Goal: Task Accomplishment & Management: Use online tool/utility

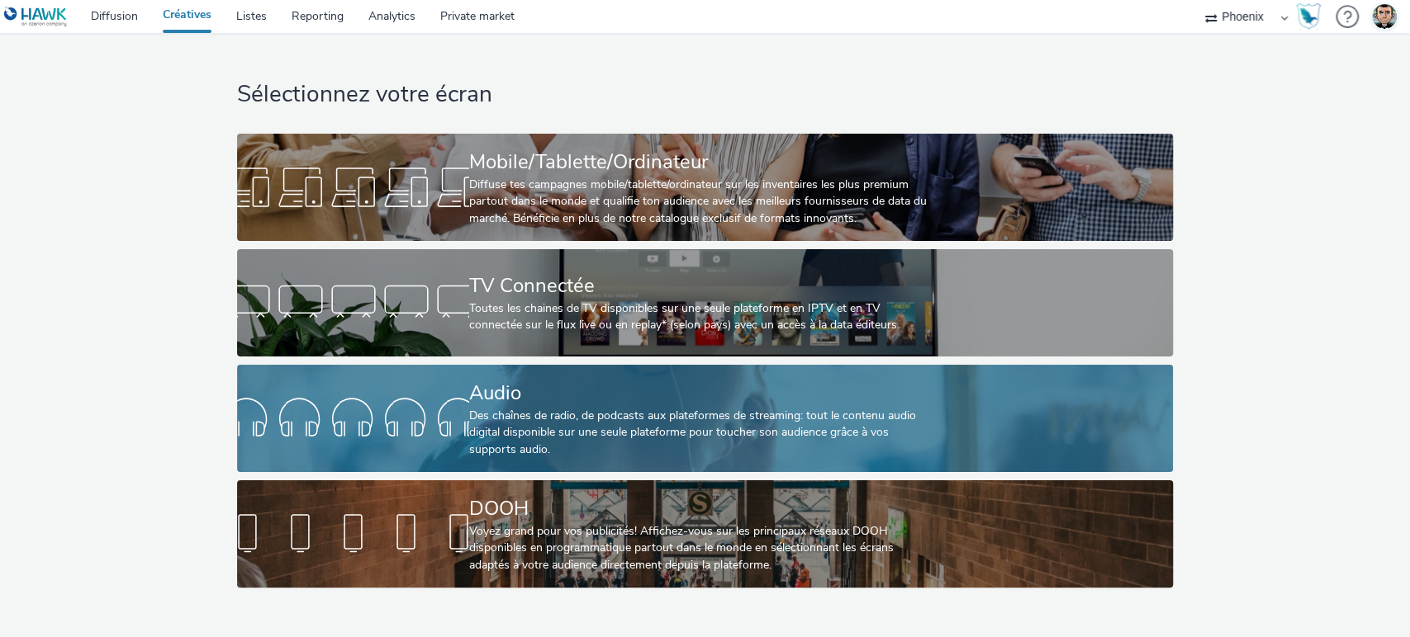
click at [530, 395] on div "Audio" at bounding box center [701, 393] width 465 height 29
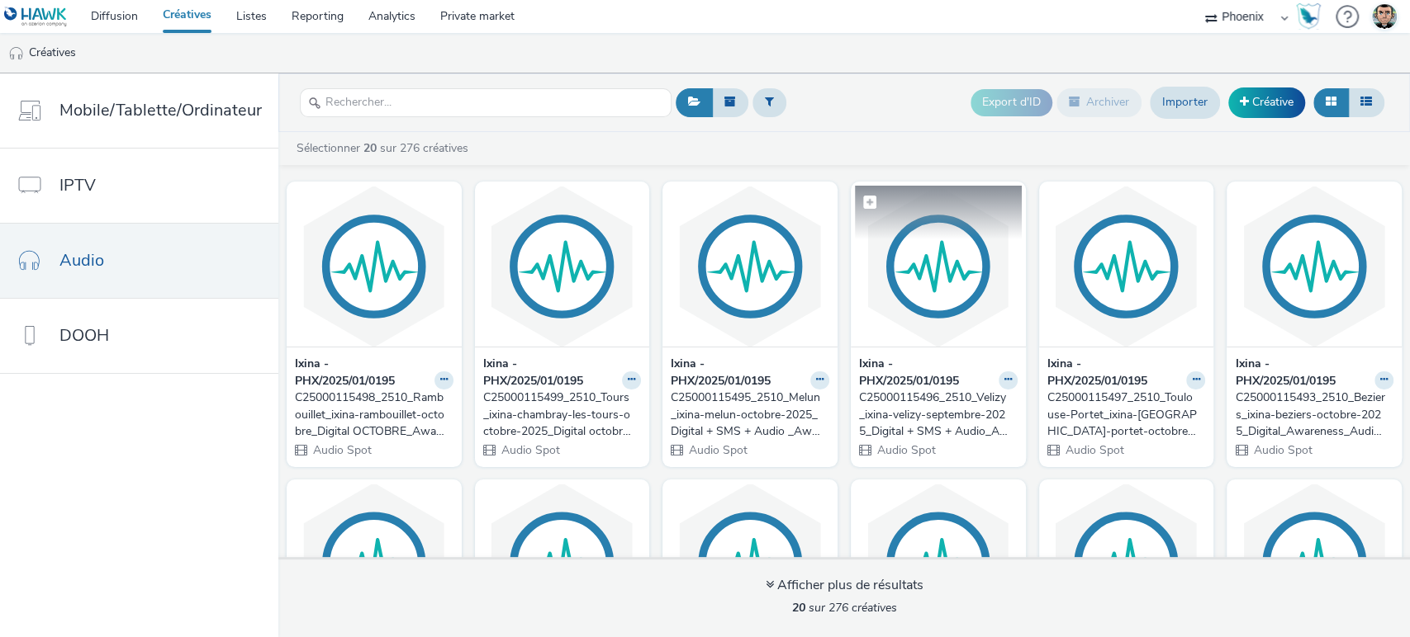
click at [936, 321] on img at bounding box center [938, 266] width 167 height 161
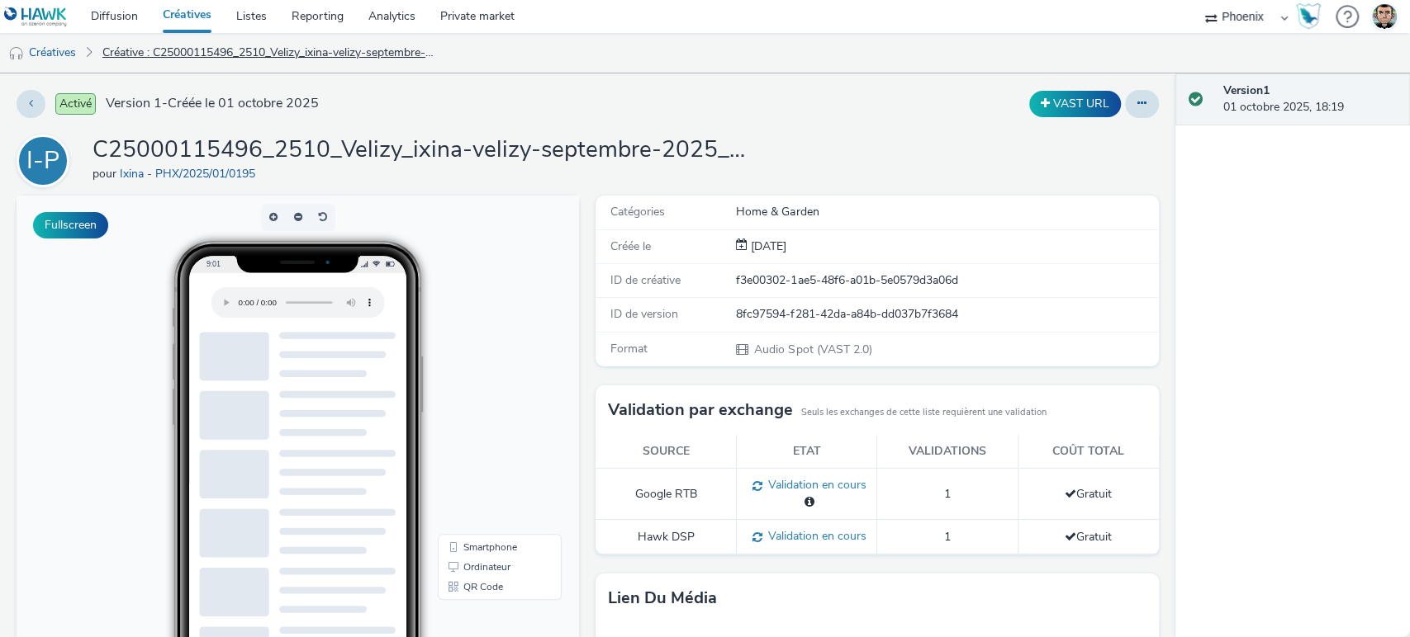
click at [192, 51] on link "Créative : C25000115496_2510_Velizy_ixina-velizy-septembre-2025_Digital + SMS +…" at bounding box center [270, 53] width 353 height 40
click at [1125, 104] on button at bounding box center [1142, 104] width 34 height 28
click at [1116, 136] on link "Modifier" at bounding box center [1097, 137] width 124 height 33
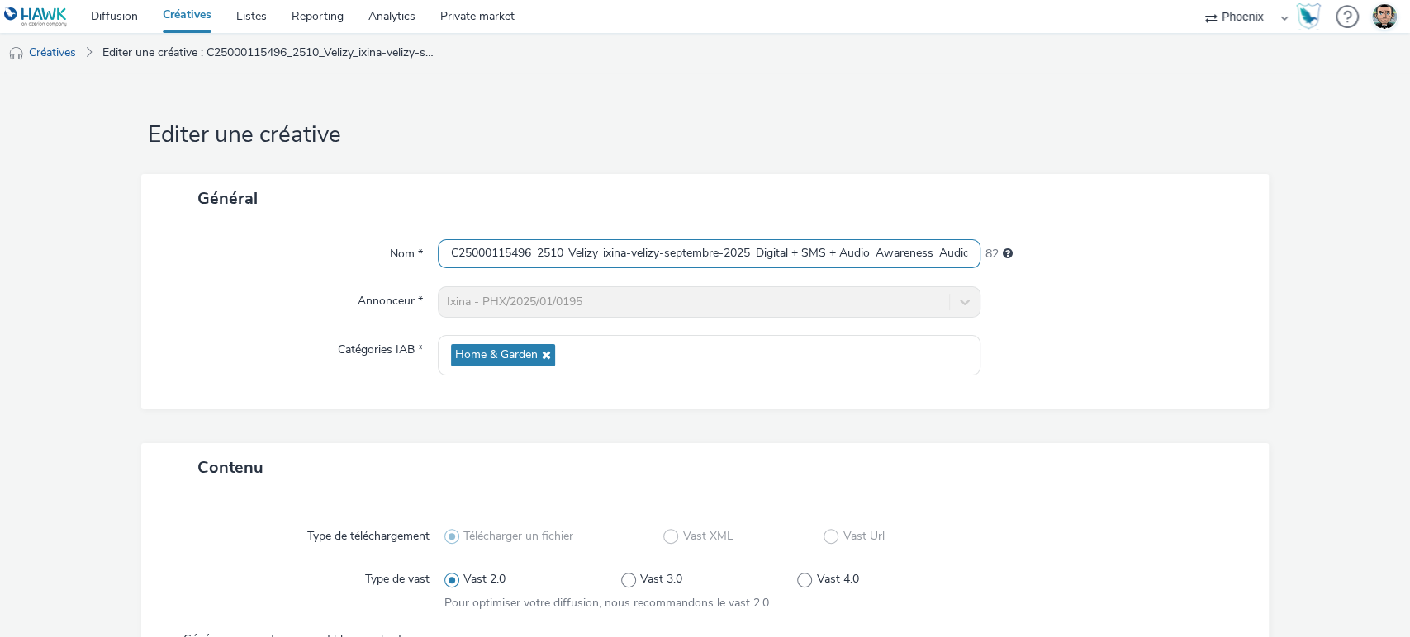
click at [513, 253] on input "C25000115496_2510_Velizy_ixina-velizy-septembre-2025_Digital + SMS + Audio_Awar…" at bounding box center [709, 253] width 543 height 29
paste input "6032_2510_Velizy_ixina-velizy-octo"
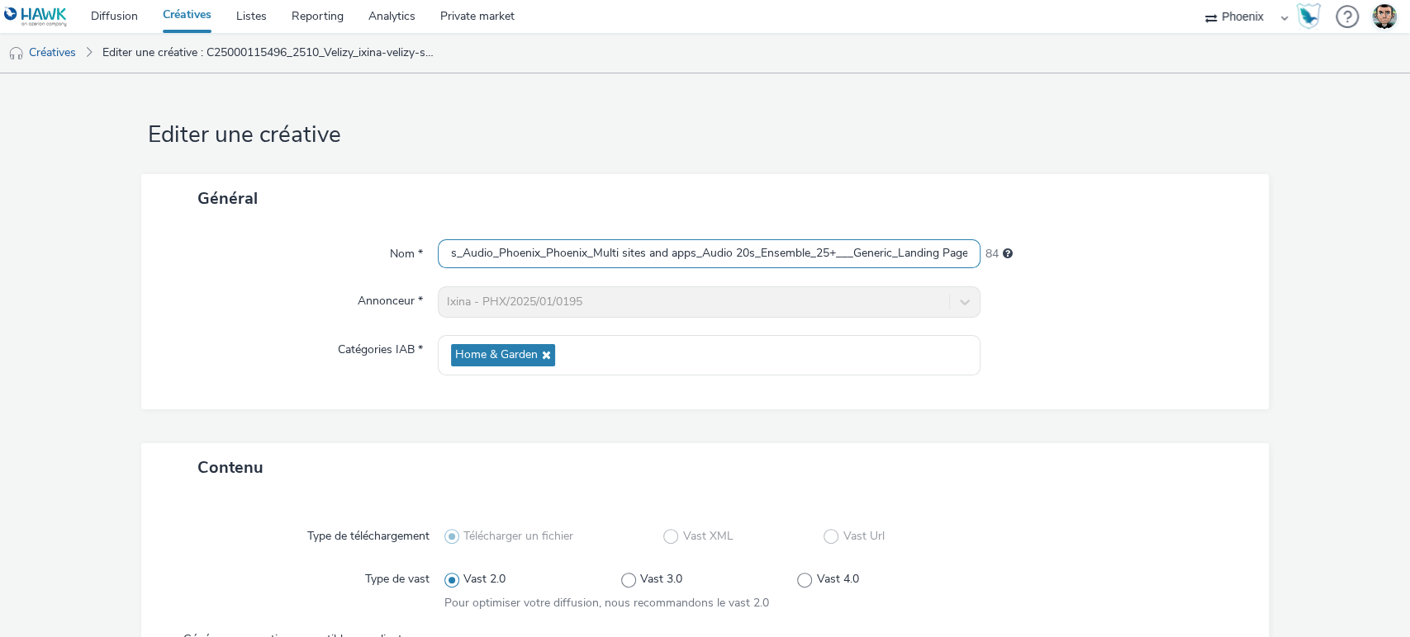
type input "C25000116032_2510_Velizy_ixina-velizy-octobre-2025_Digital + SMS + Audio_Awaren…"
click at [1107, 371] on div at bounding box center [1116, 355] width 272 height 40
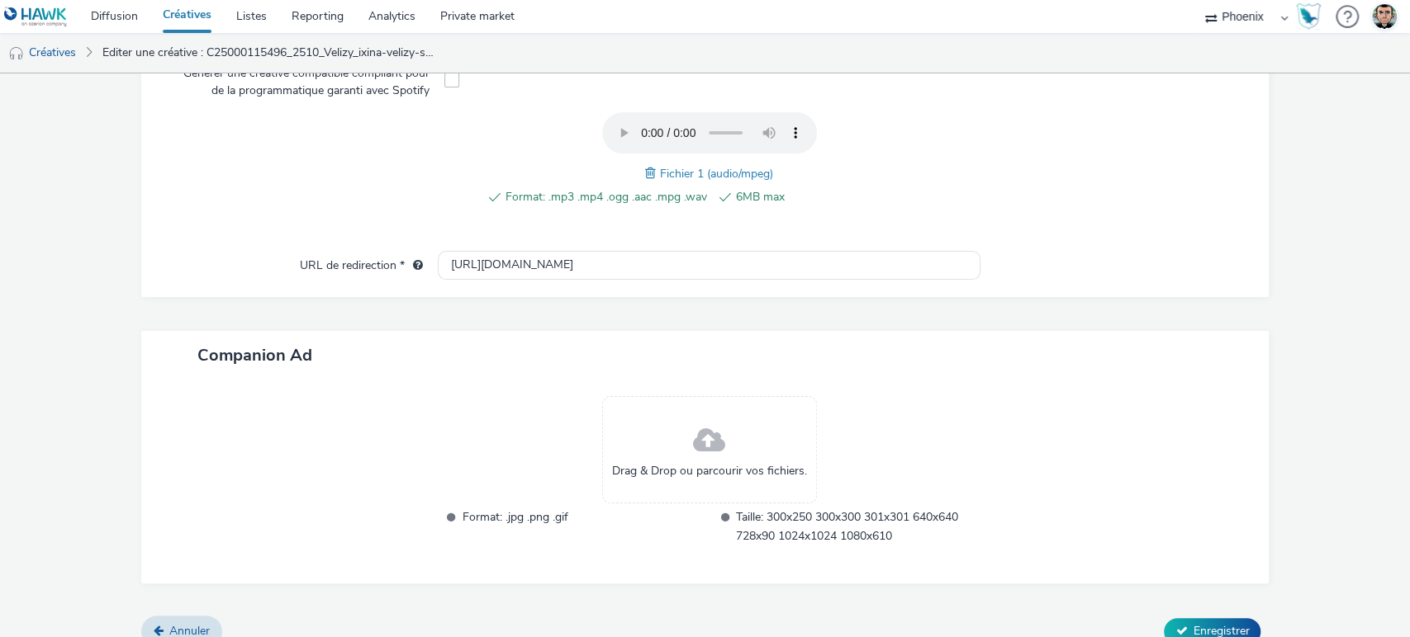
scroll to position [585, 0]
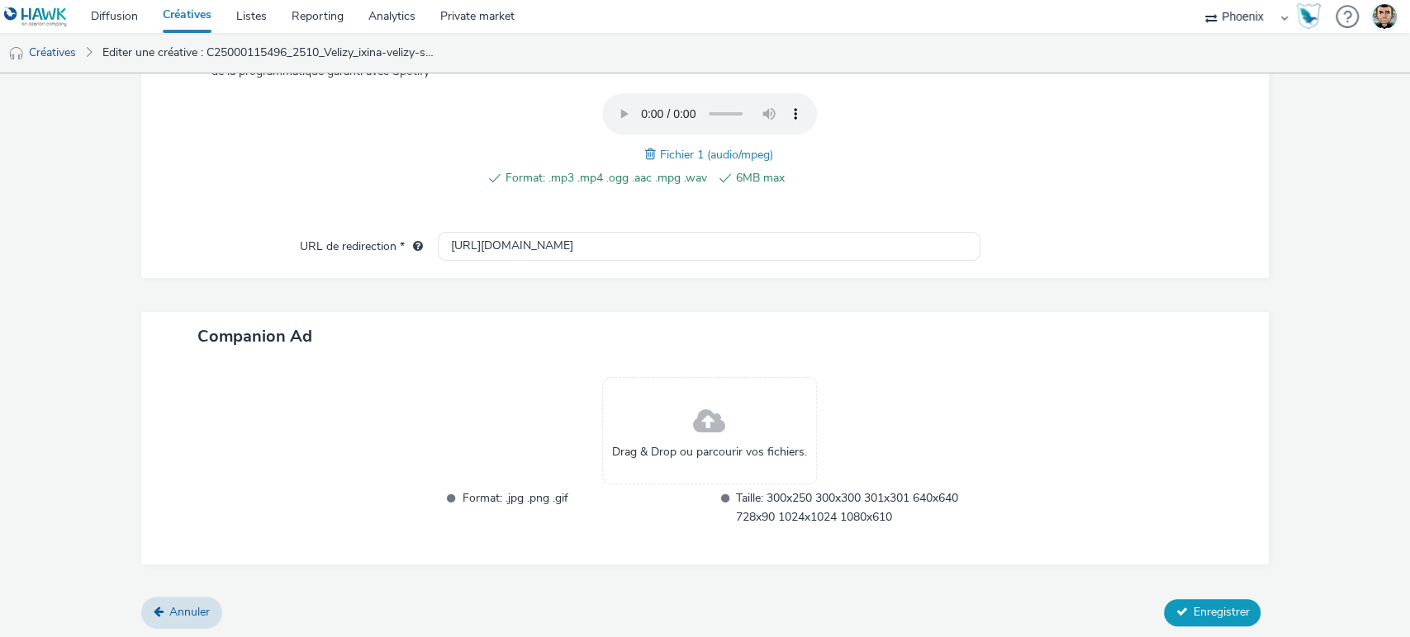
click at [1178, 600] on button "Enregistrer" at bounding box center [1212, 613] width 97 height 26
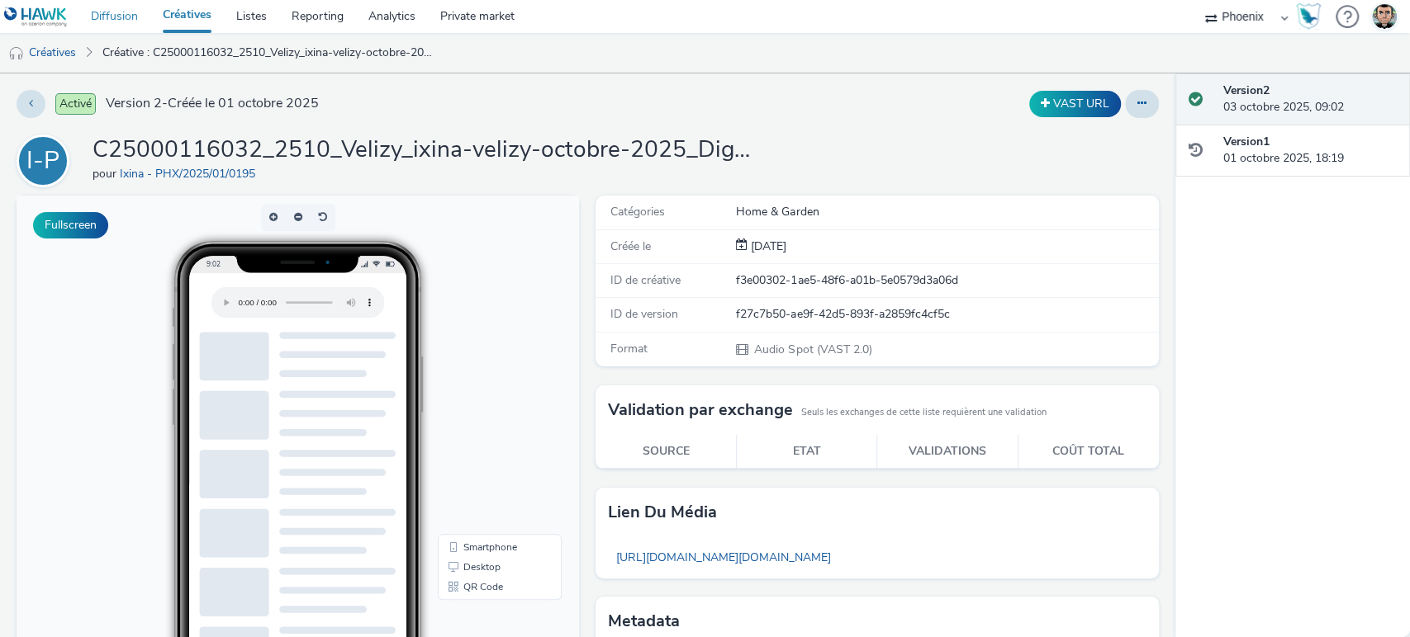
click at [141, 17] on link "Diffusion" at bounding box center [114, 16] width 72 height 33
